Goal: Task Accomplishment & Management: Use online tool/utility

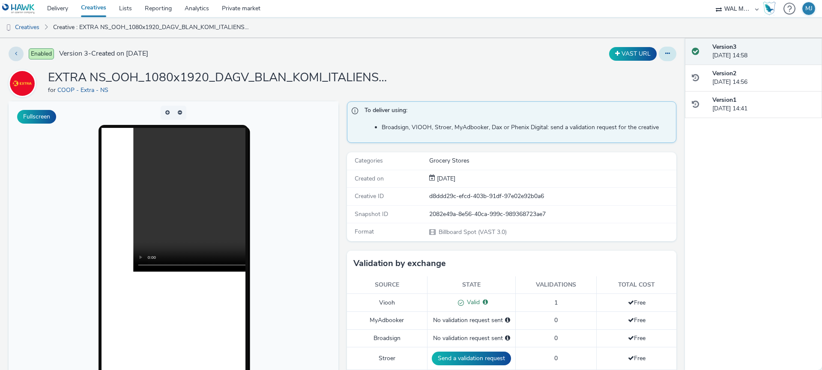
click at [666, 55] on icon at bounding box center [667, 54] width 5 height 6
click at [659, 72] on link "Edit" at bounding box center [644, 71] width 64 height 17
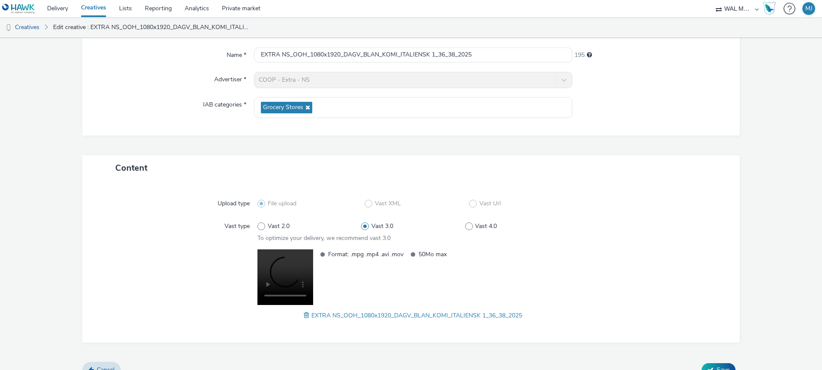
scroll to position [91, 0]
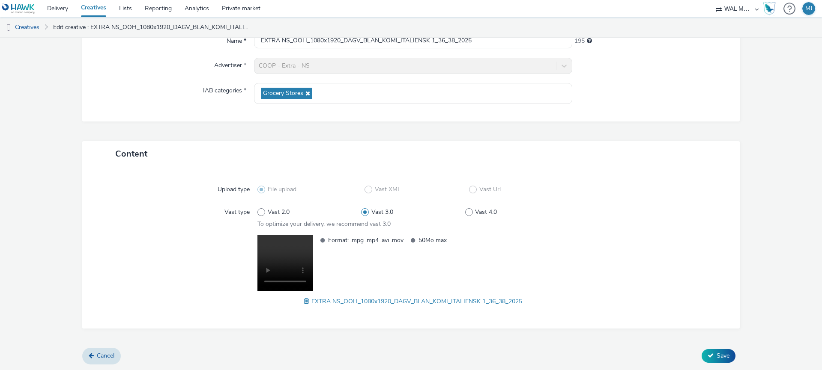
click at [305, 301] on span at bounding box center [308, 301] width 8 height 9
click at [724, 353] on span "Save" at bounding box center [722, 356] width 13 height 8
